Goal: Task Accomplishment & Management: Manage account settings

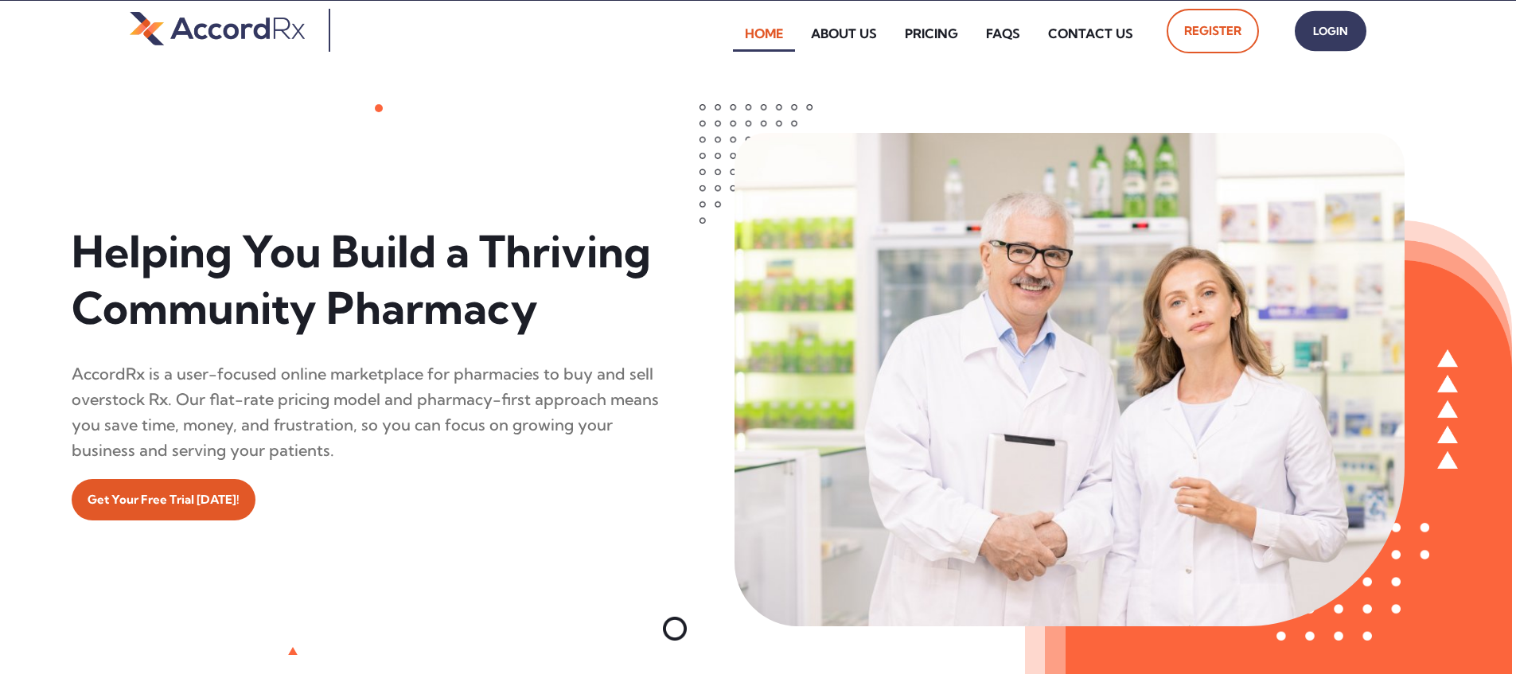
click at [726, 31] on span "Login" at bounding box center [1330, 31] width 40 height 23
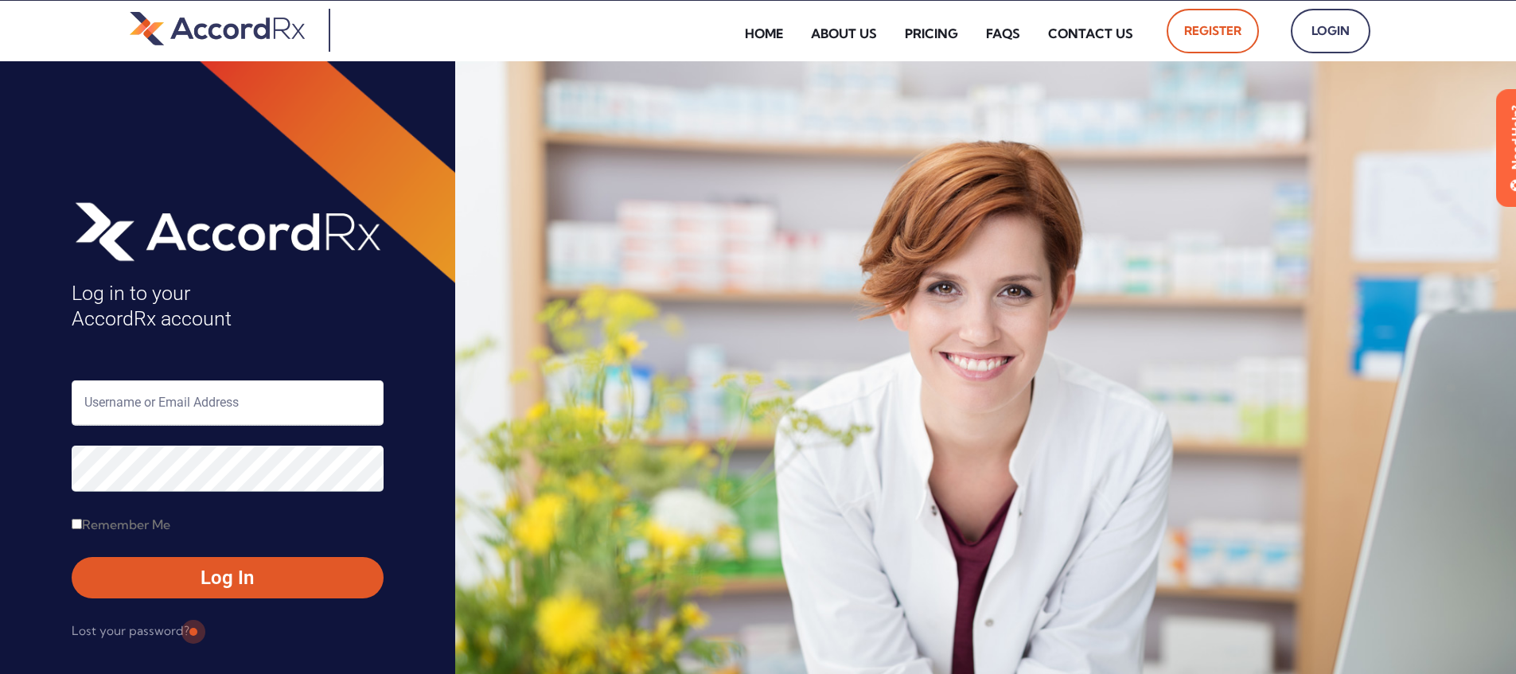
click at [155, 407] on input "text" at bounding box center [228, 402] width 312 height 45
type input "ARX-Erica"
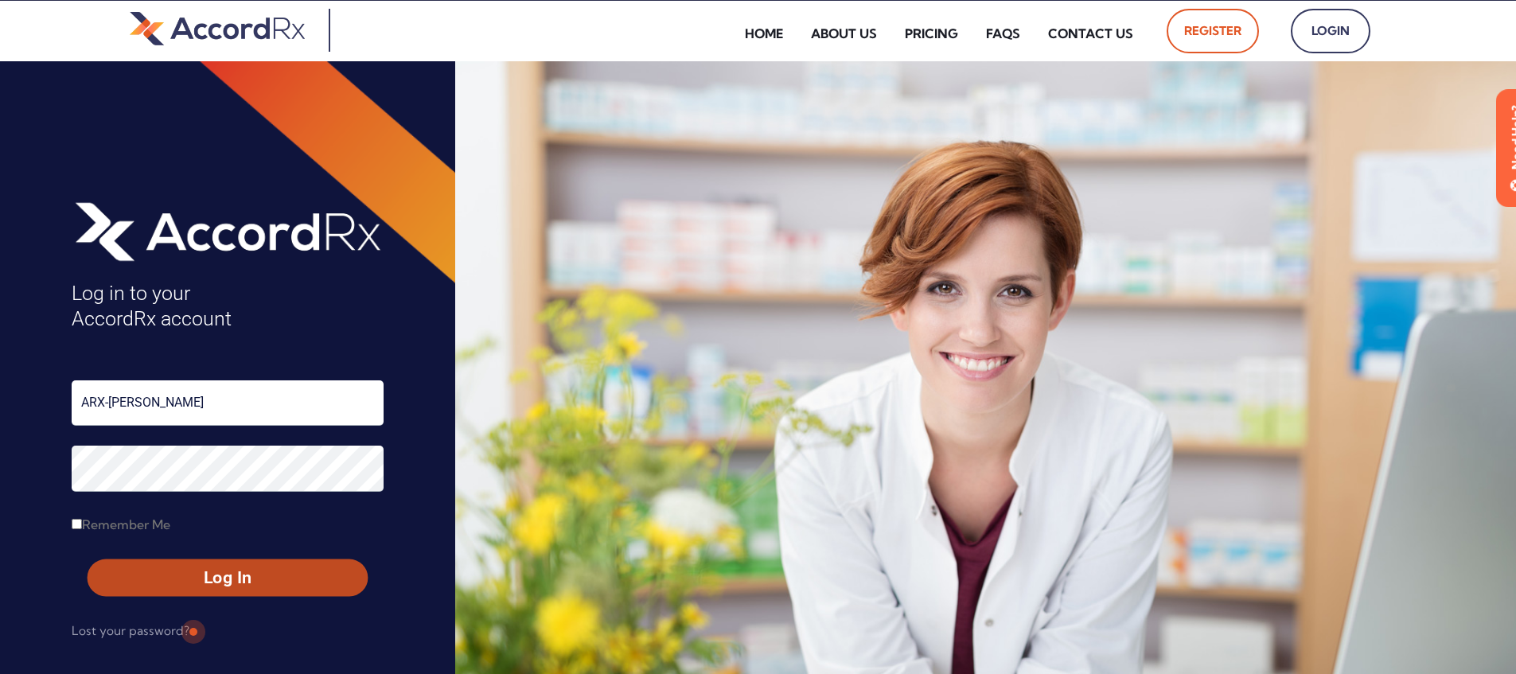
click at [192, 580] on span "Log In" at bounding box center [227, 577] width 251 height 23
